Goal: Use online tool/utility: Utilize a website feature to perform a specific function

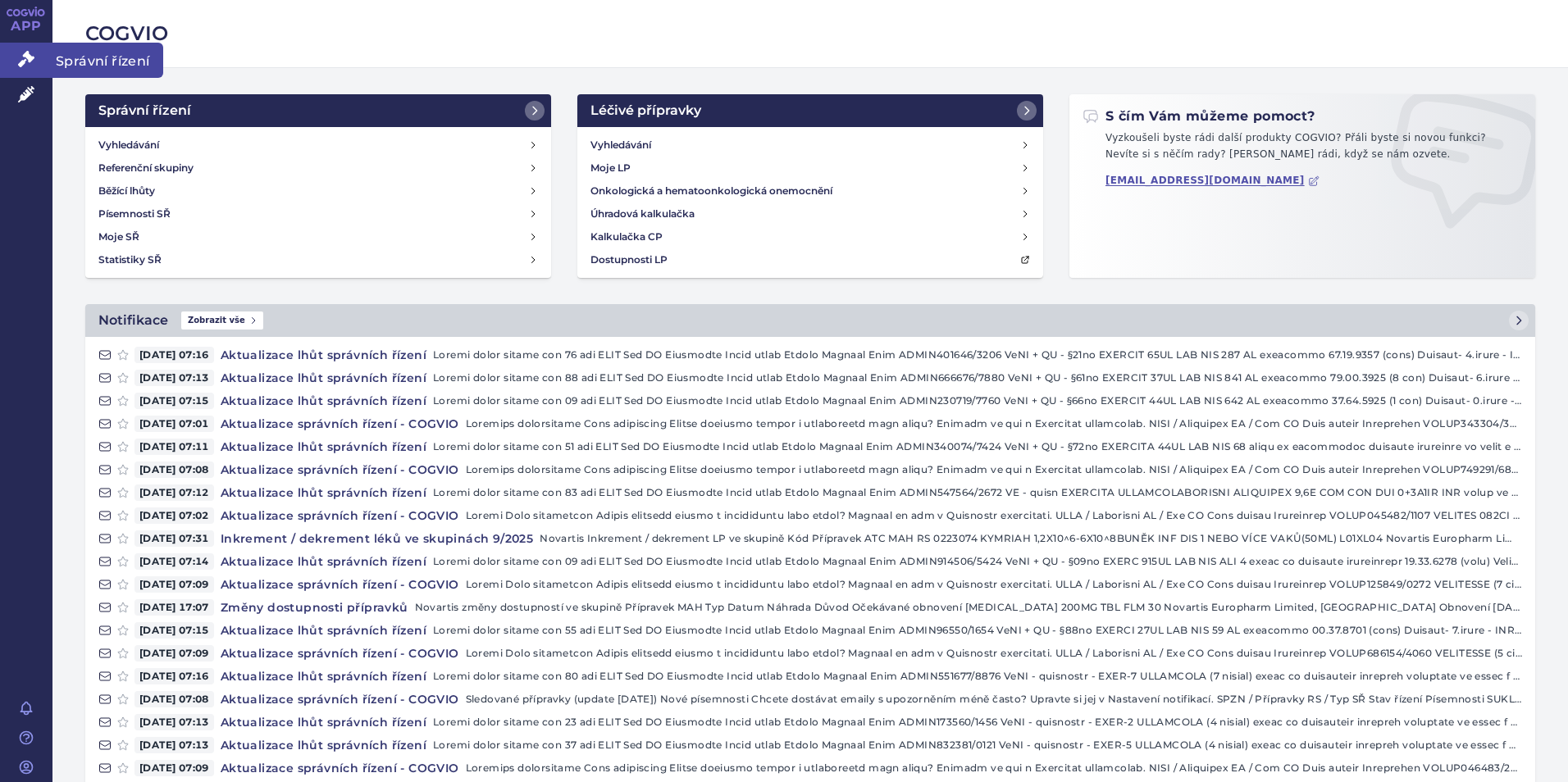
click at [22, 57] on icon at bounding box center [27, 60] width 17 height 17
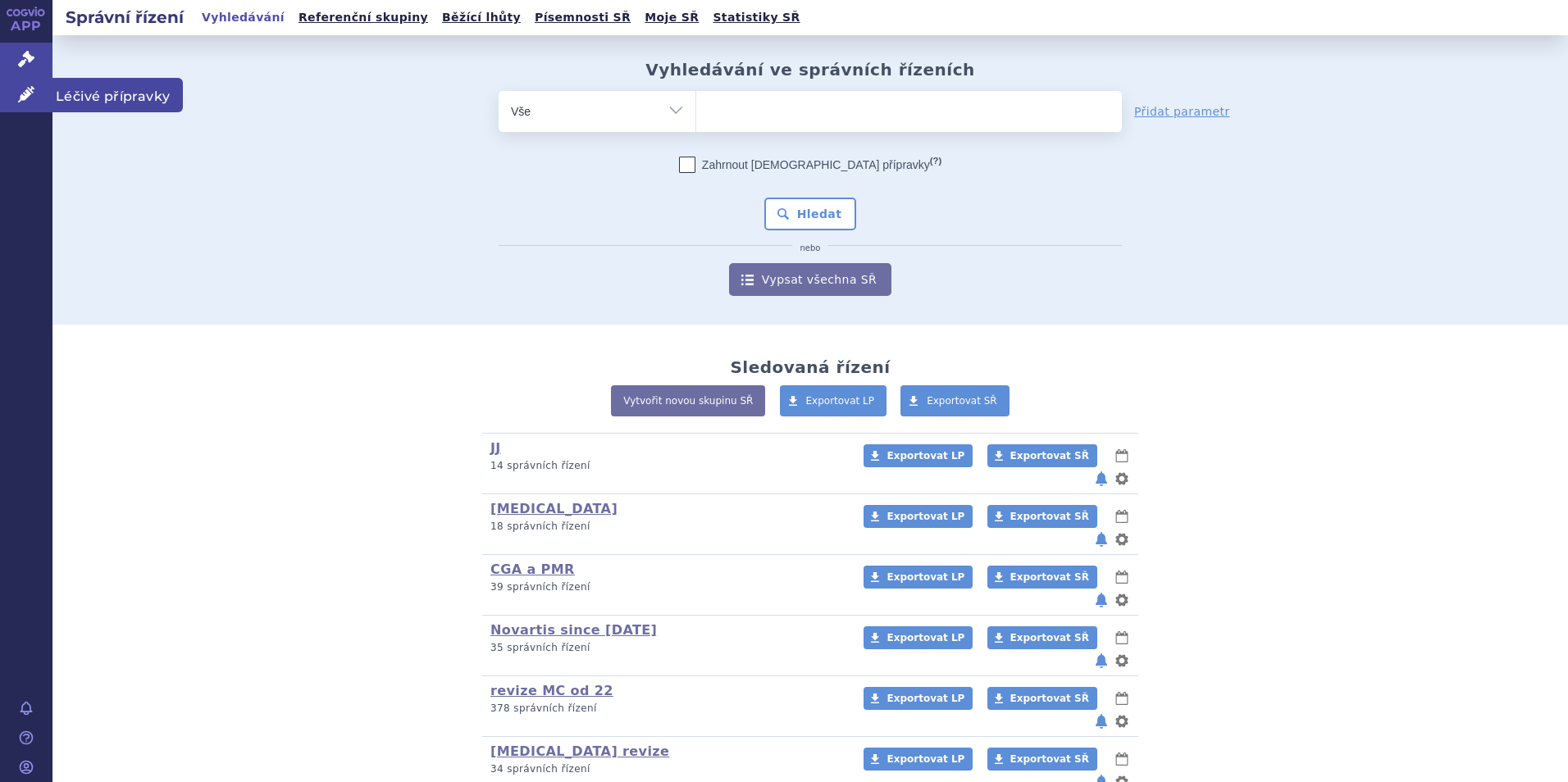
click at [37, 85] on link "Léčivé přípravky" at bounding box center [26, 95] width 53 height 34
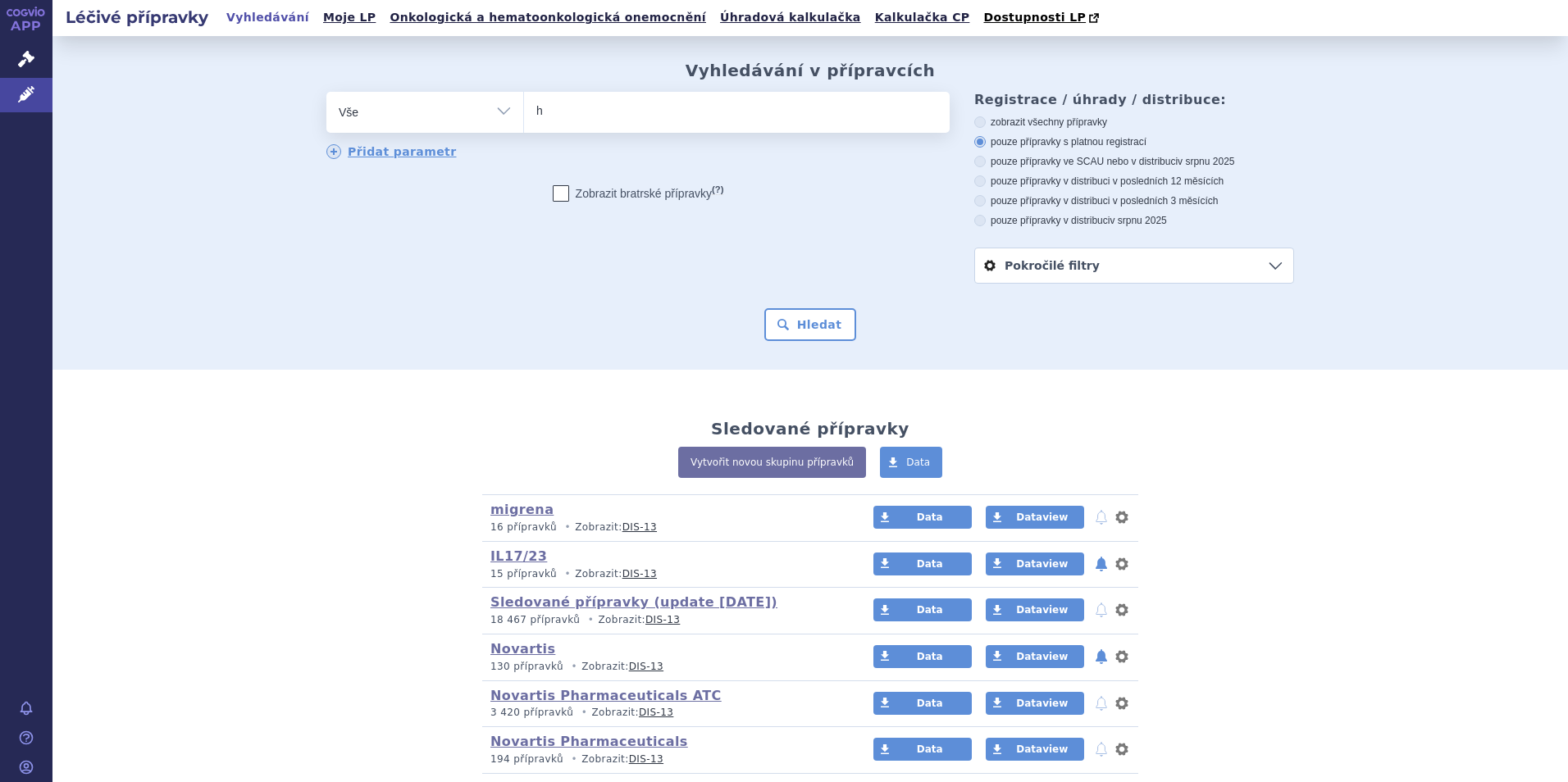
type input "hu"
type input "humir"
type input "humira"
select select "humira"
click at [802, 321] on button "Hledat" at bounding box center [810, 324] width 93 height 33
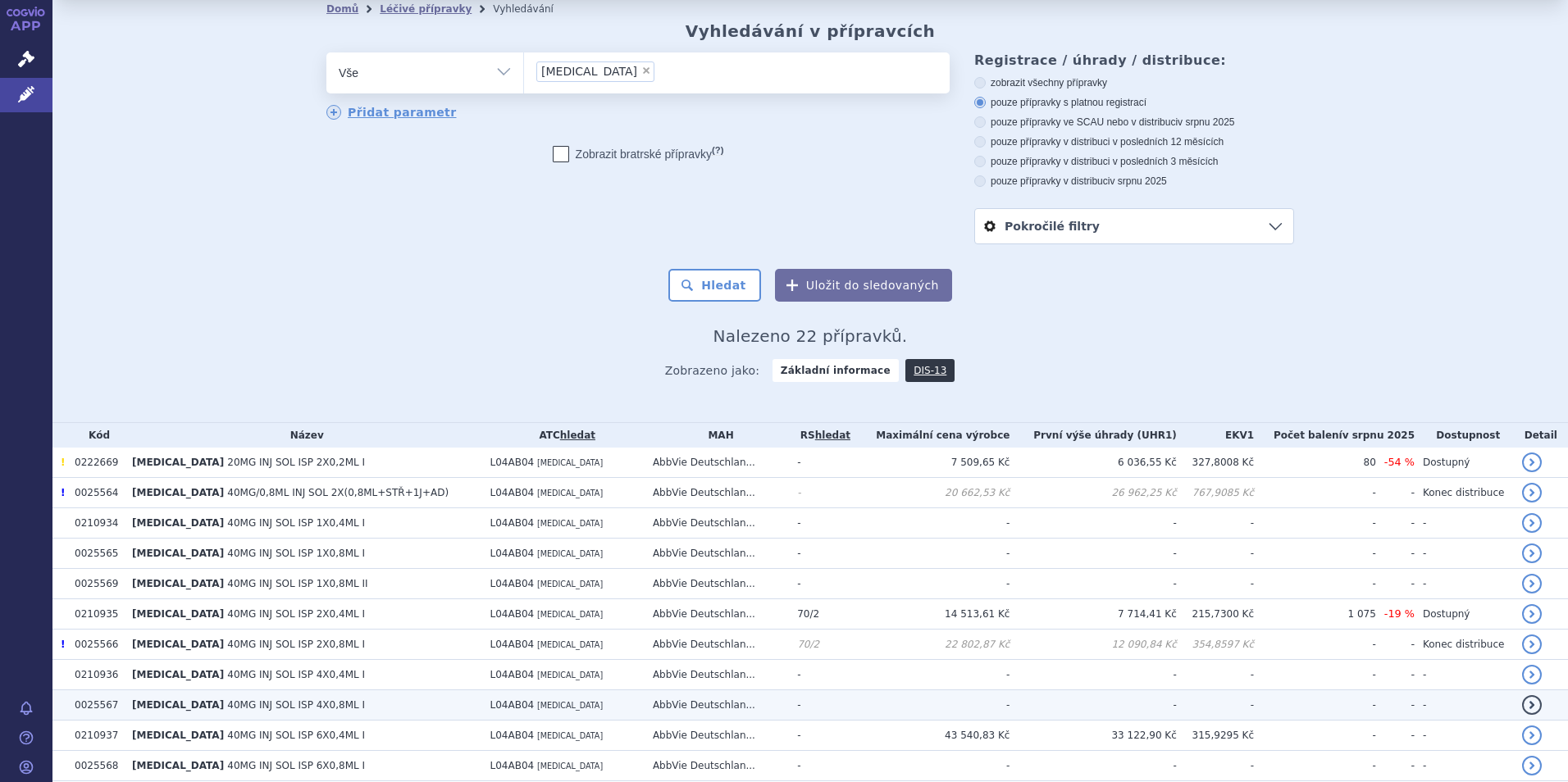
scroll to position [29, 0]
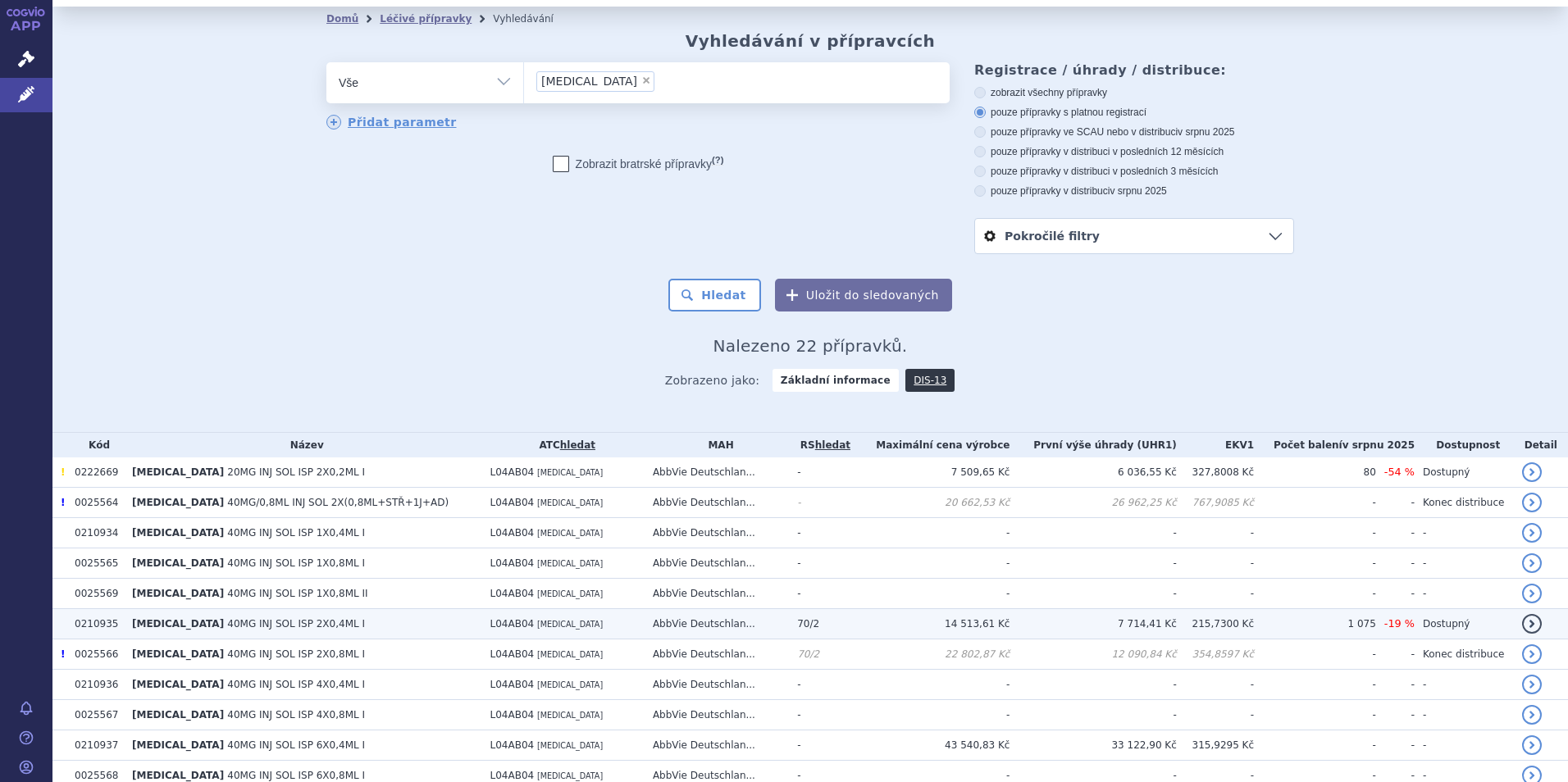
click at [1107, 619] on td "7 714,41 Kč" at bounding box center [1093, 624] width 167 height 30
click at [1136, 629] on td "7 714,41 Kč" at bounding box center [1093, 624] width 167 height 30
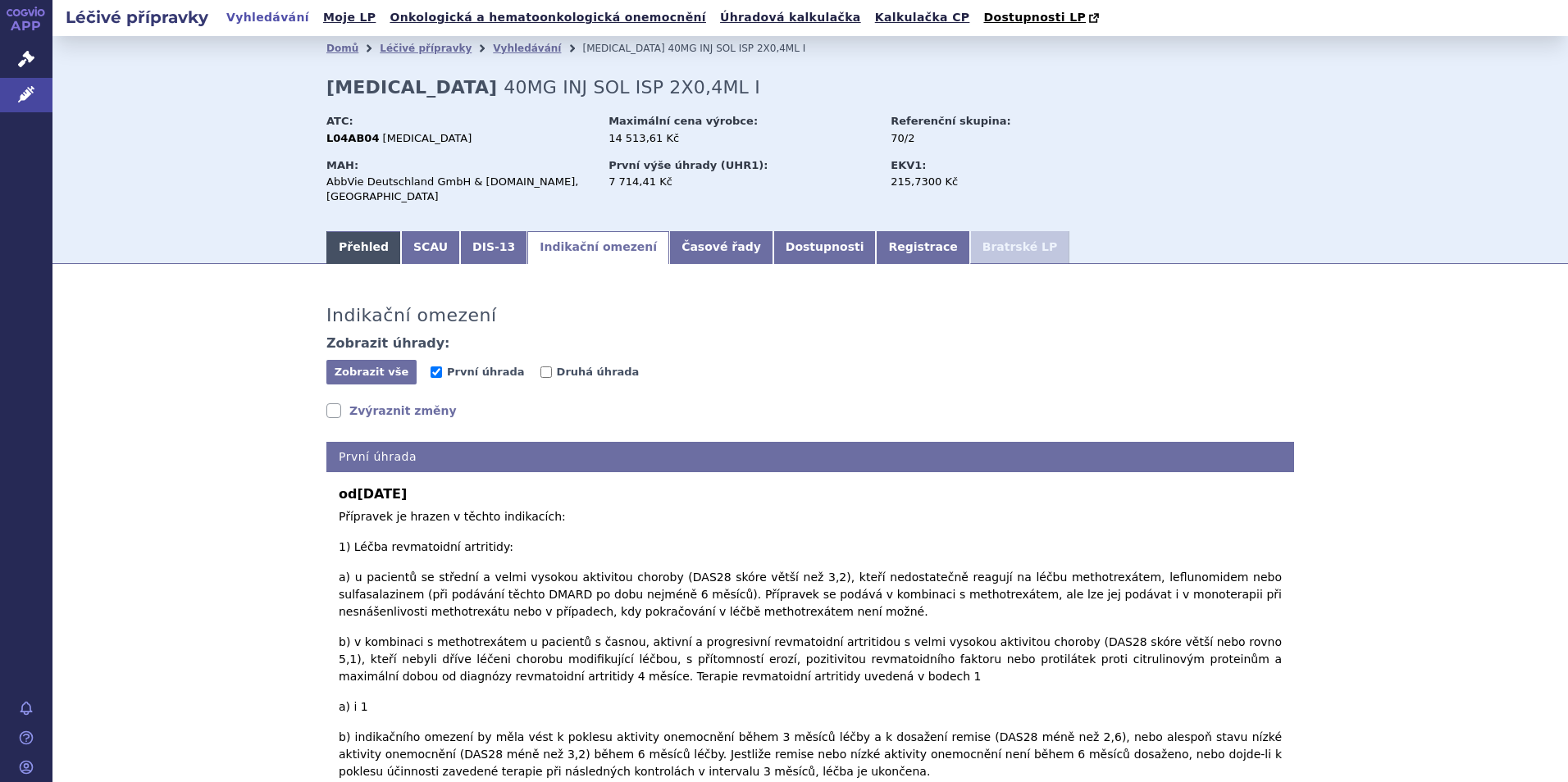
click at [374, 231] on link "Přehled" at bounding box center [363, 247] width 75 height 33
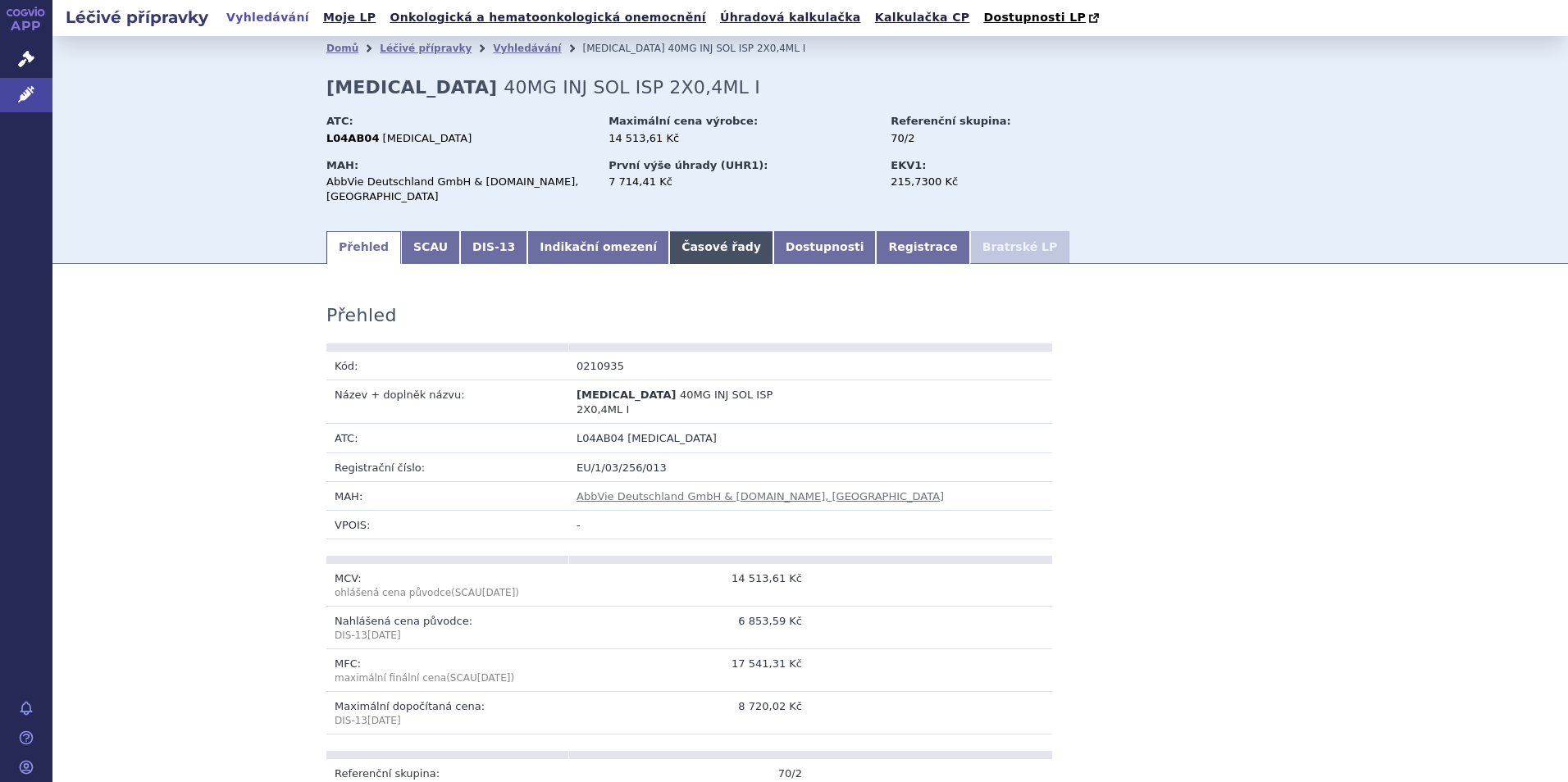
click at [669, 238] on link "Časové řady" at bounding box center [721, 247] width 104 height 33
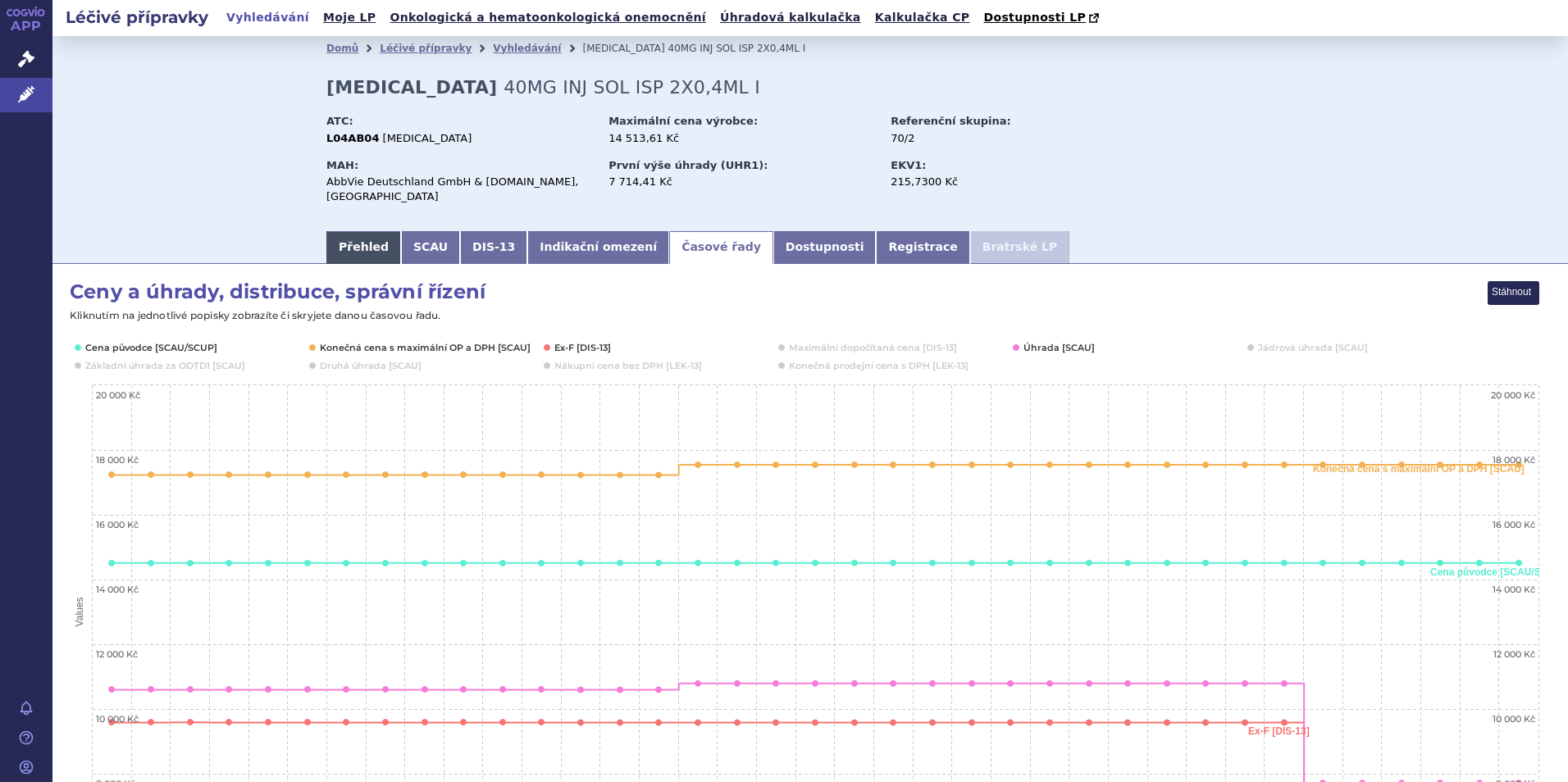
click at [373, 236] on link "Přehled" at bounding box center [363, 247] width 75 height 33
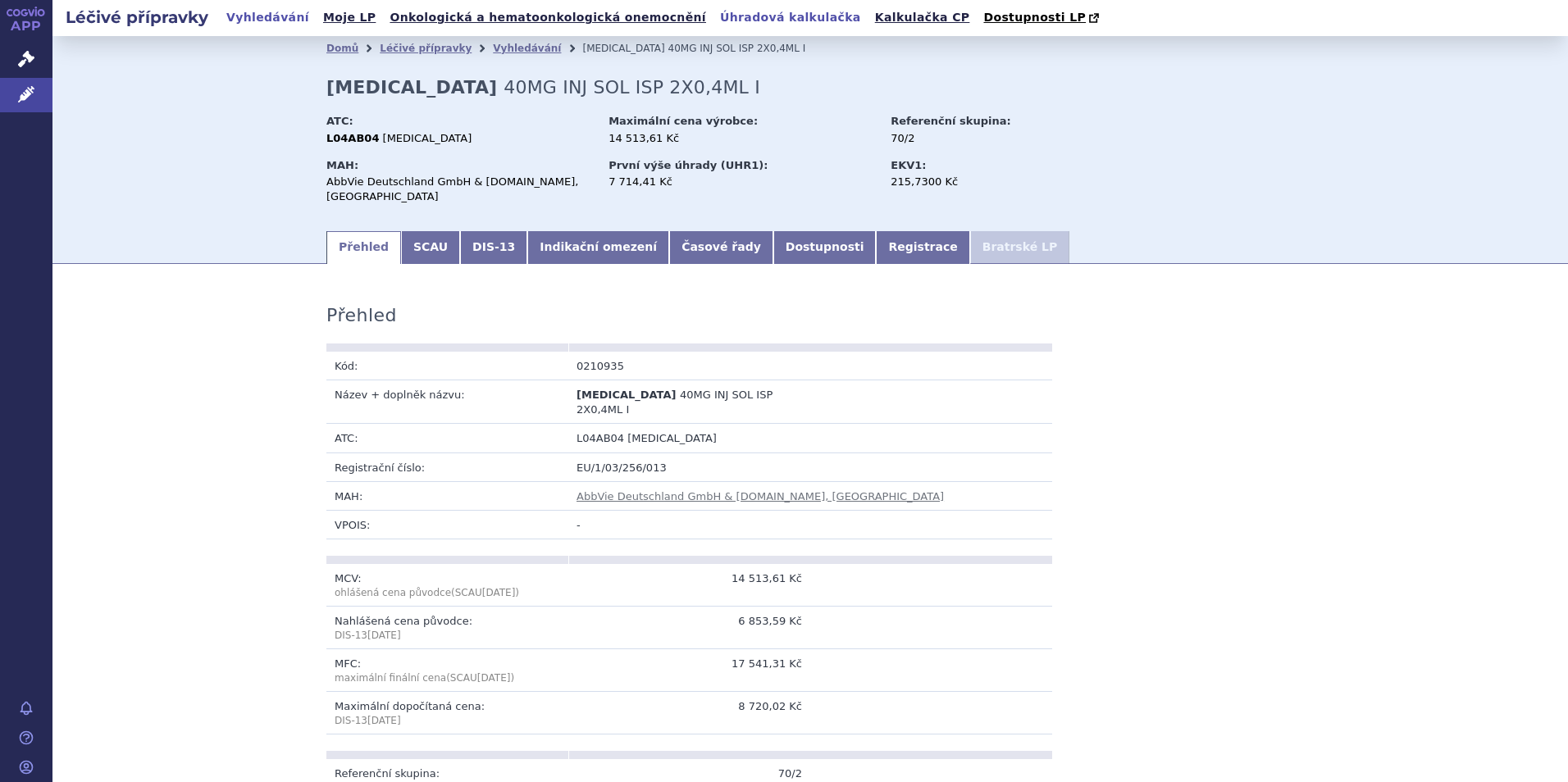
click at [715, 19] on link "Úhradová kalkulačka" at bounding box center [790, 18] width 151 height 22
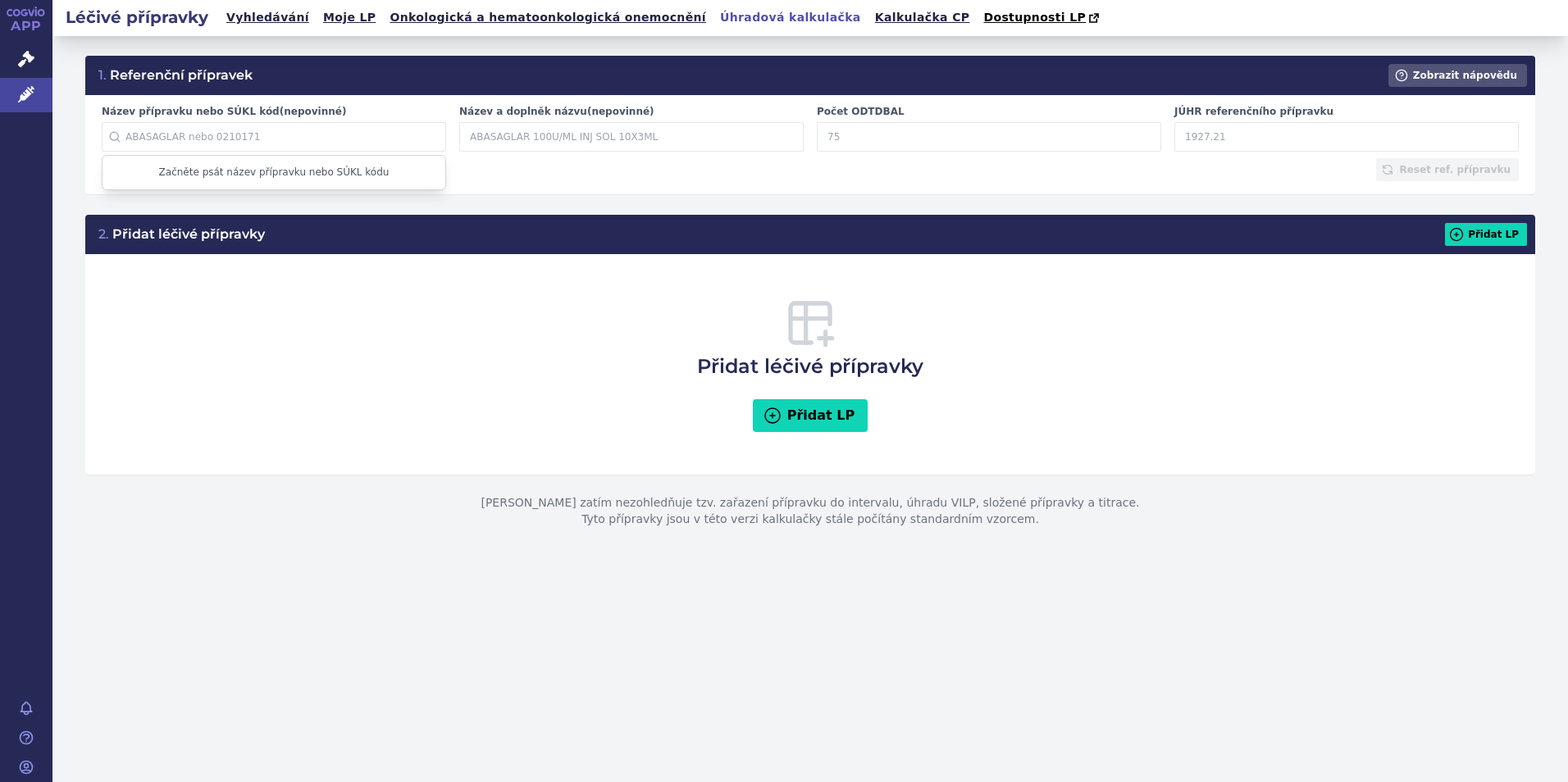
click at [365, 134] on input "Název přípravku nebo SÚKL kód (nepovinné)" at bounding box center [273, 137] width 344 height 29
click at [870, 17] on link "Kalkulačka CP" at bounding box center [922, 18] width 105 height 22
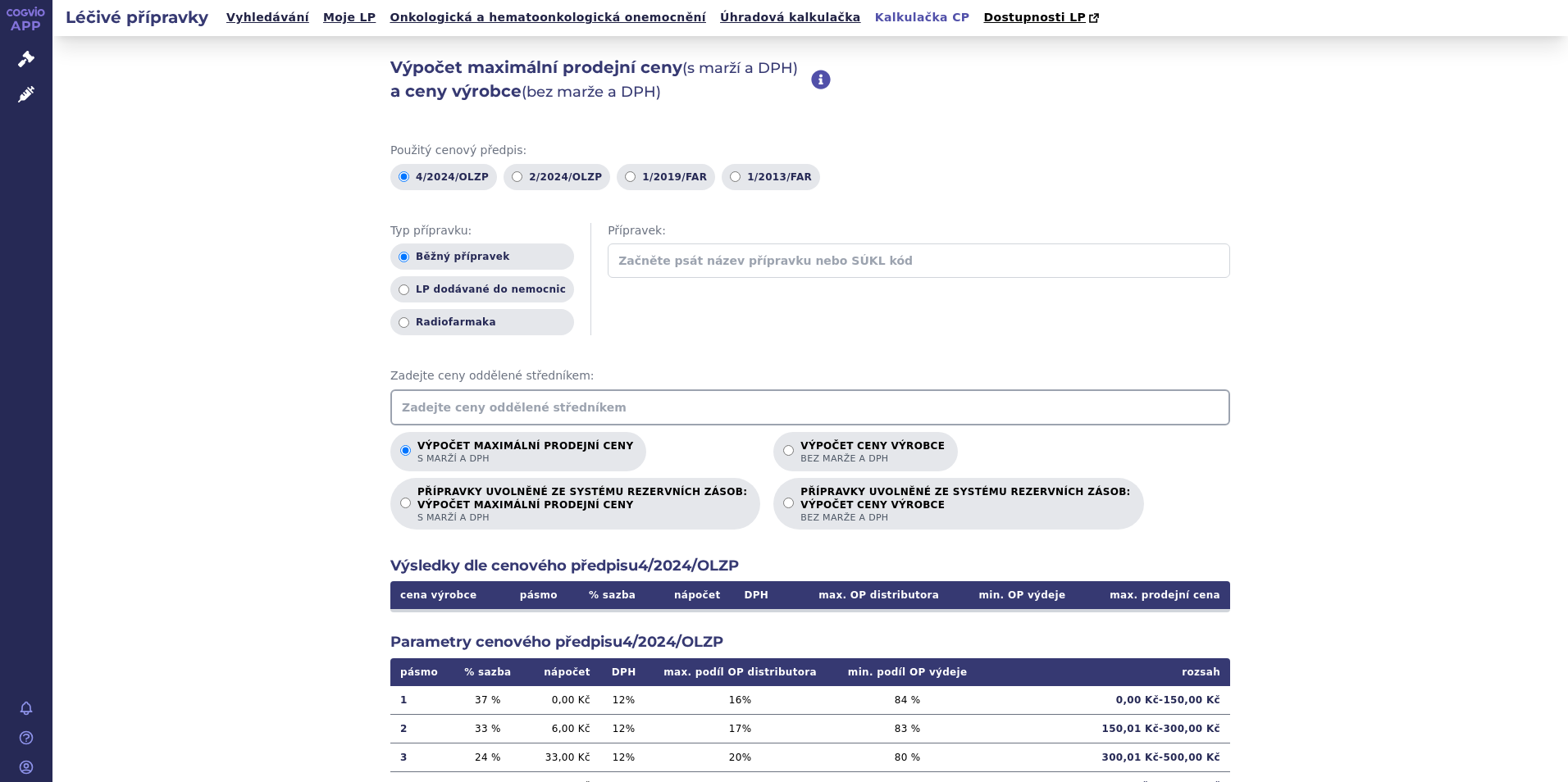
click at [507, 397] on input "text" at bounding box center [810, 407] width 840 height 36
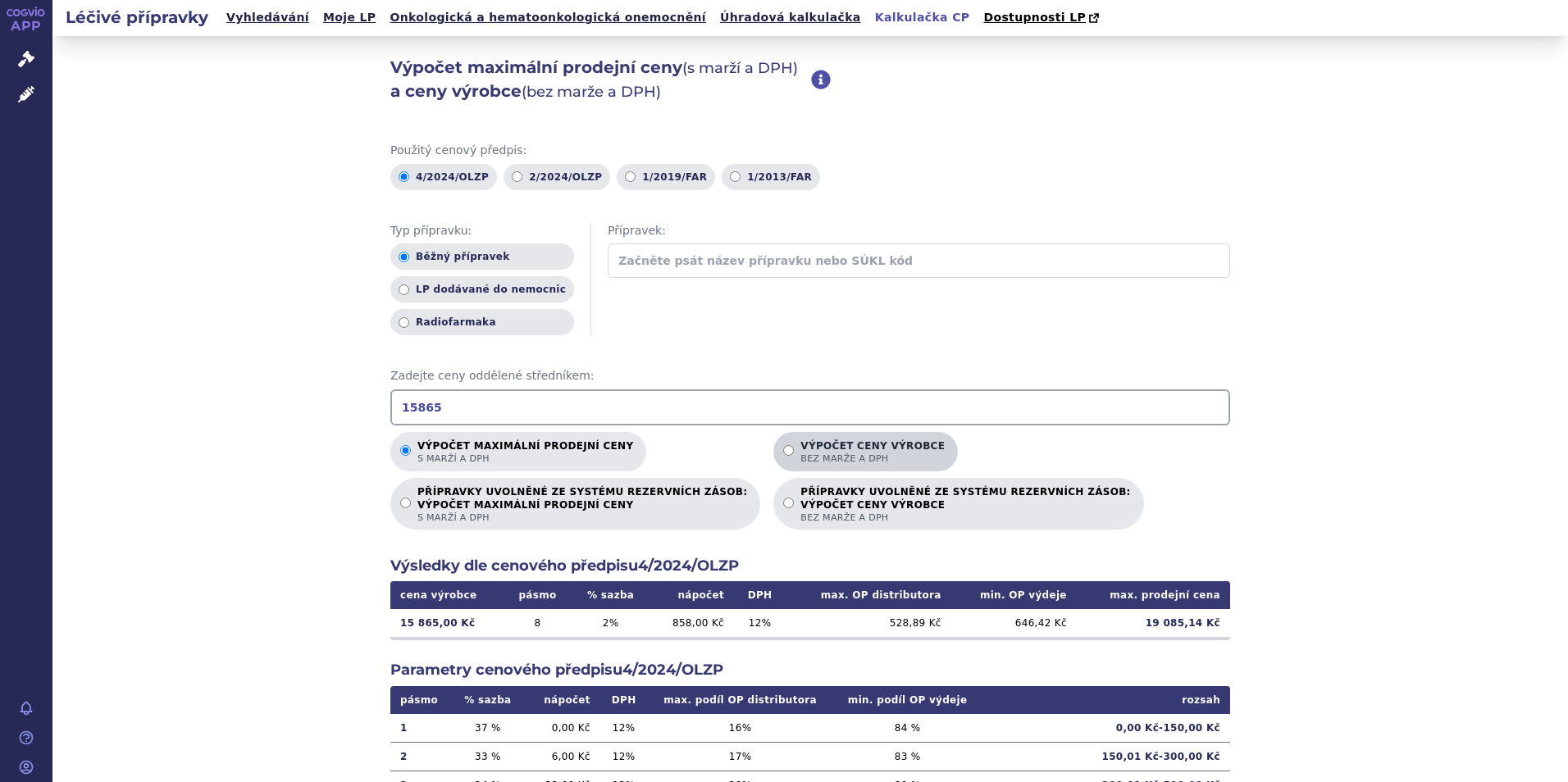
type input "15865"
click at [807, 453] on p "Výpočet ceny výrobce bez marže a DPH" at bounding box center [872, 452] width 144 height 24
click at [794, 453] on input "Výpočet ceny výrobce bez marže a DPH" at bounding box center [788, 450] width 11 height 11
radio input "true"
